Goal: Information Seeking & Learning: Learn about a topic

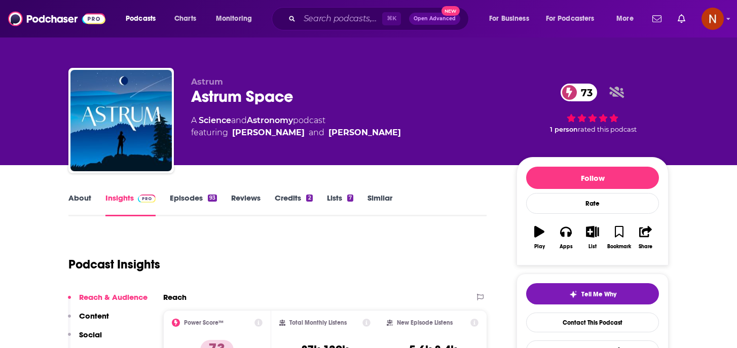
scroll to position [37, 0]
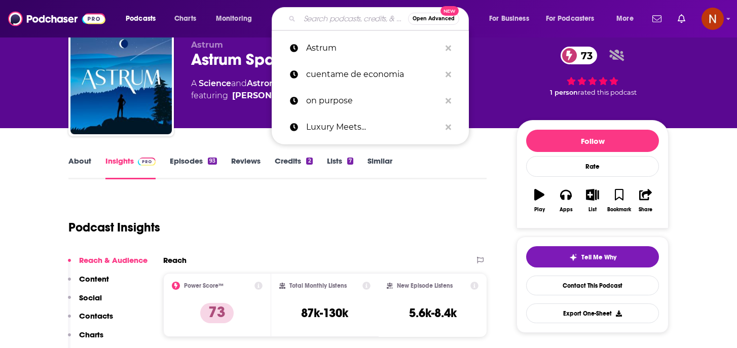
click at [313, 17] on input "Search podcasts, credits, & more..." at bounding box center [353, 19] width 108 height 16
paste input "[DEMOGRAPHIC_DATA]"
type input "[DEMOGRAPHIC_DATA]"
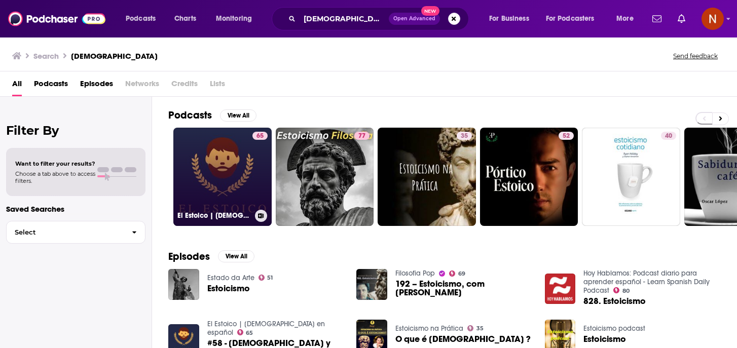
click at [221, 218] on h3 "El Estoico | [DEMOGRAPHIC_DATA] en español" at bounding box center [213, 215] width 73 height 9
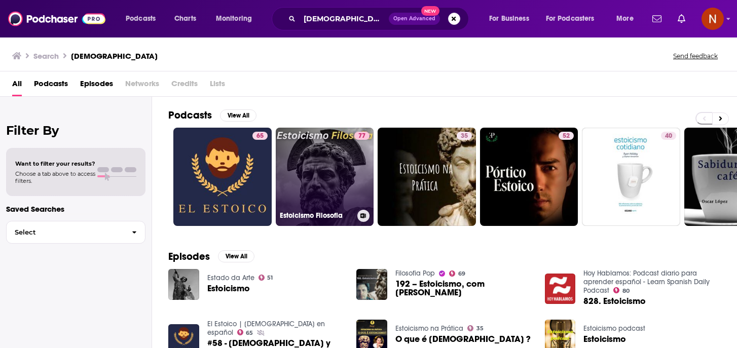
click at [320, 217] on h3 "Estoicismo Filosofia" at bounding box center [316, 215] width 73 height 9
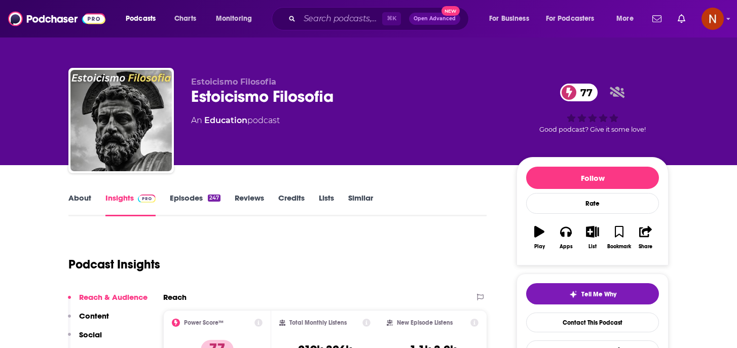
click at [190, 196] on link "Episodes 247" at bounding box center [195, 204] width 51 height 23
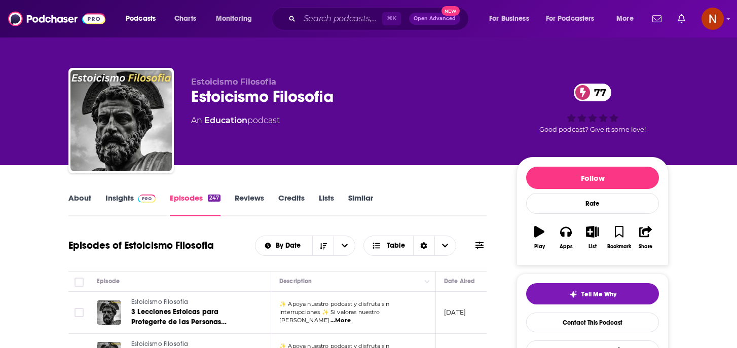
click at [131, 200] on link "Insights" at bounding box center [130, 204] width 50 height 23
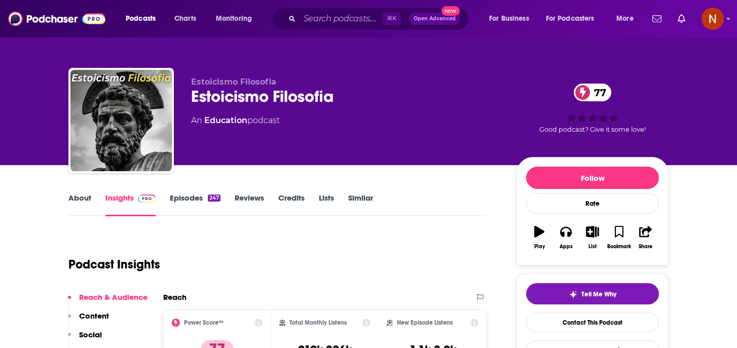
click at [304, 98] on div "Estoicismo Filosofia 77" at bounding box center [345, 97] width 309 height 20
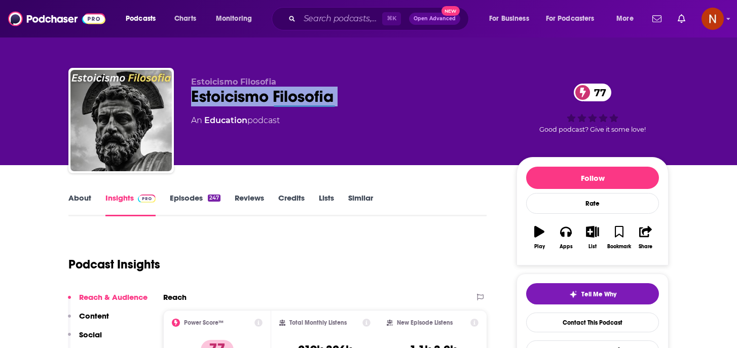
click at [304, 98] on div "Estoicismo Filosofia 77" at bounding box center [345, 97] width 309 height 20
copy div "Estoicismo Filosofia 77"
